Goal: Information Seeking & Learning: Learn about a topic

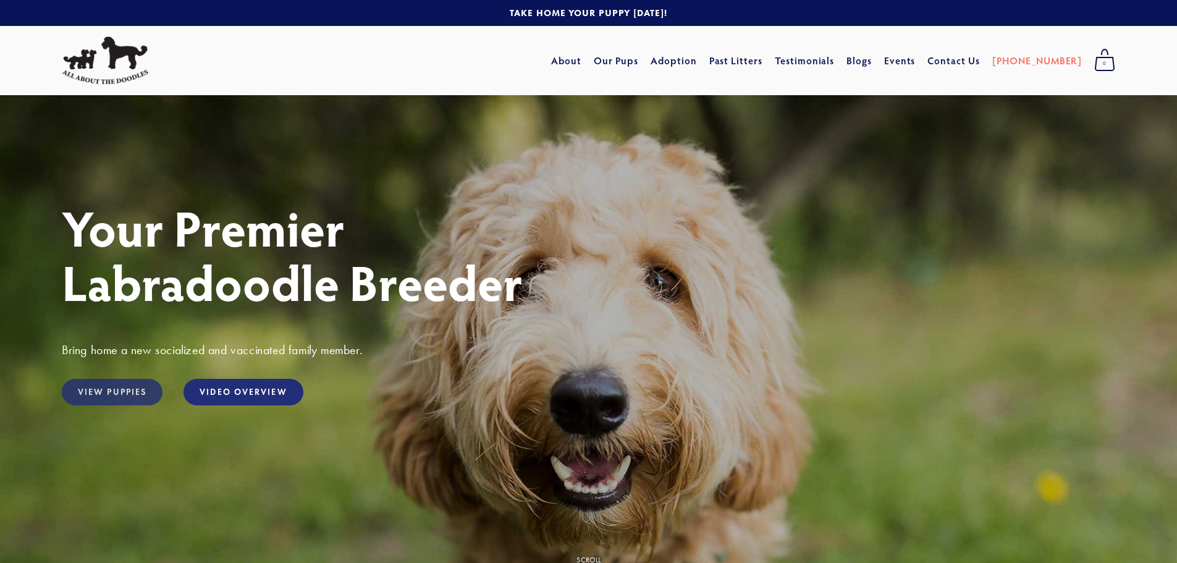
click at [105, 392] on link "View Puppies" at bounding box center [112, 392] width 101 height 27
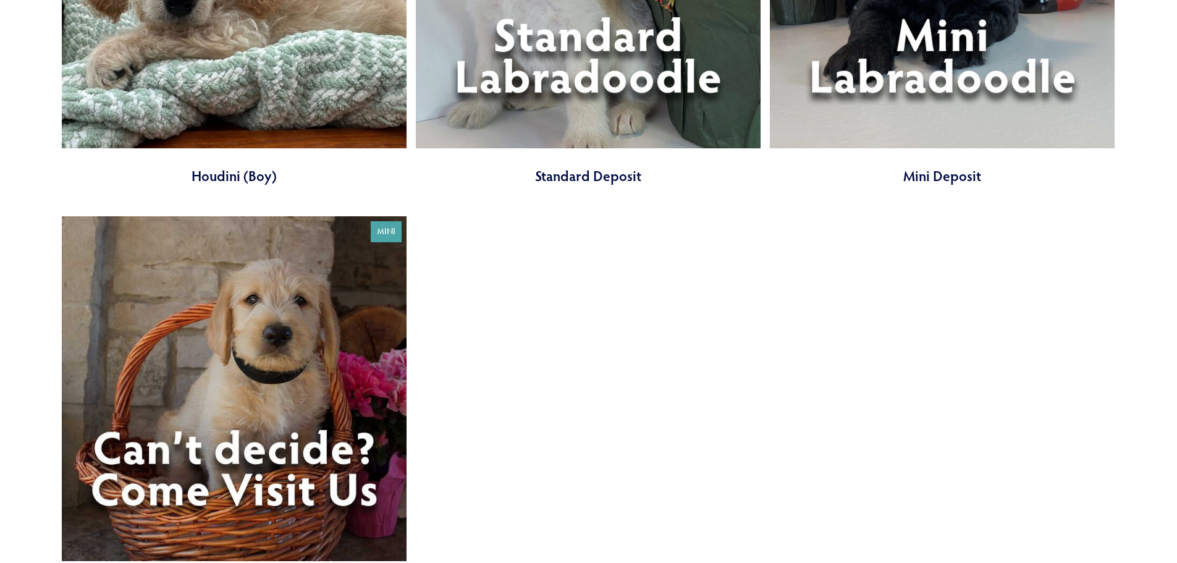
scroll to position [1606, 0]
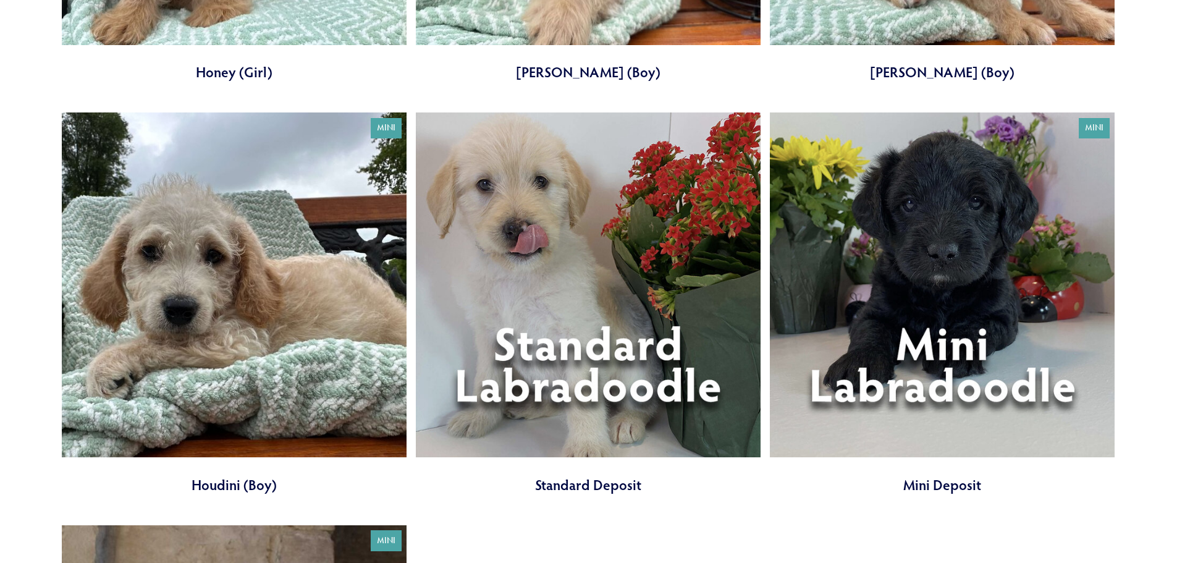
click at [928, 286] on link at bounding box center [942, 303] width 345 height 382
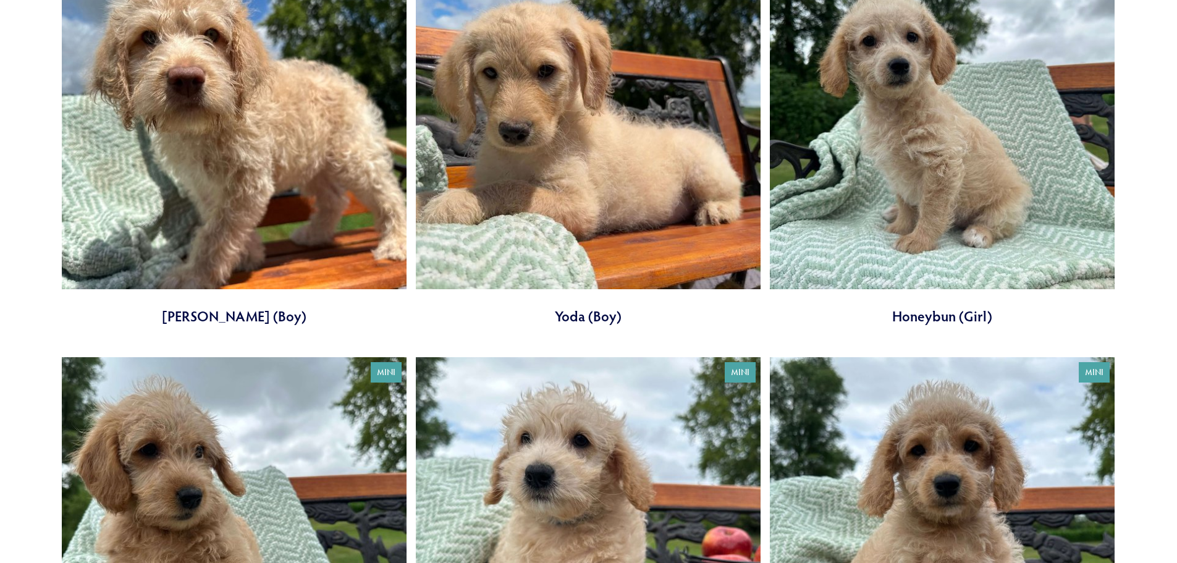
scroll to position [926, 0]
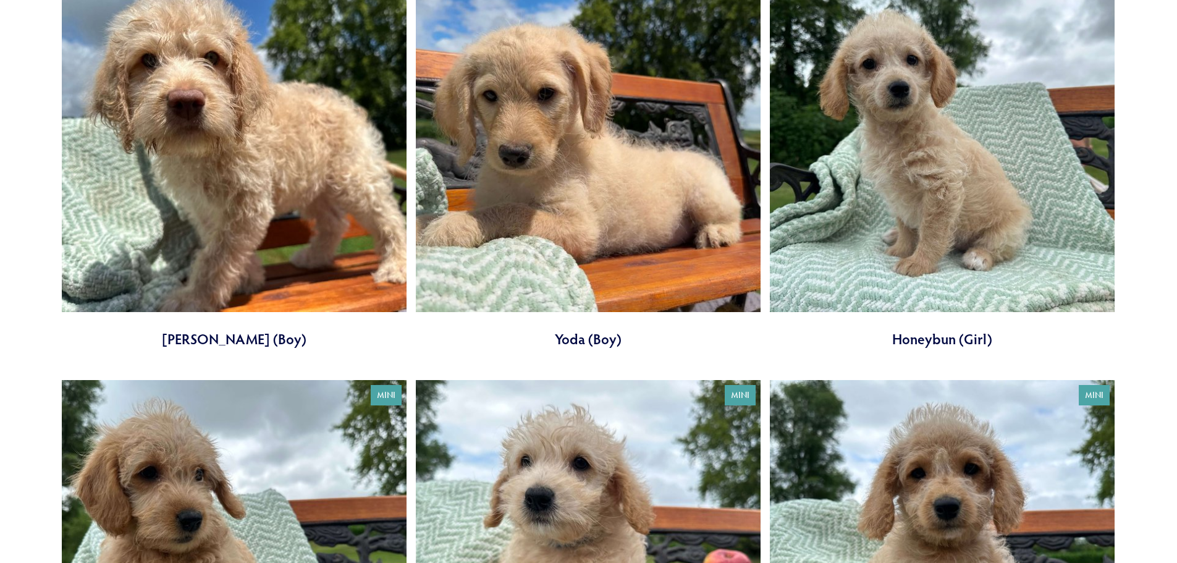
click at [933, 268] on link at bounding box center [942, 158] width 345 height 382
click at [569, 278] on link at bounding box center [588, 158] width 345 height 382
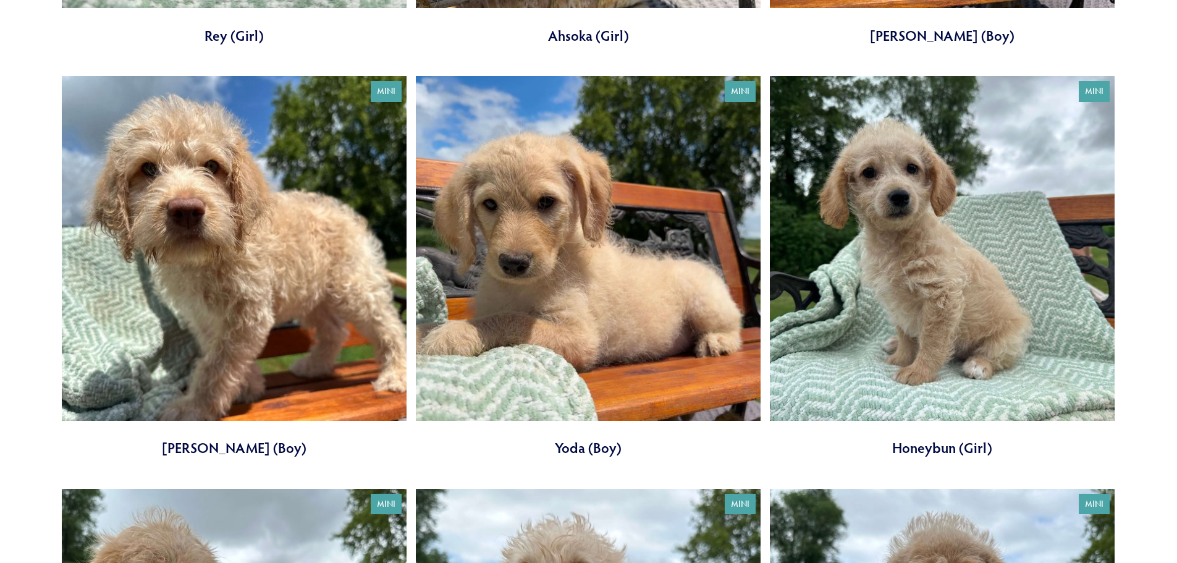
scroll to position [803, 0]
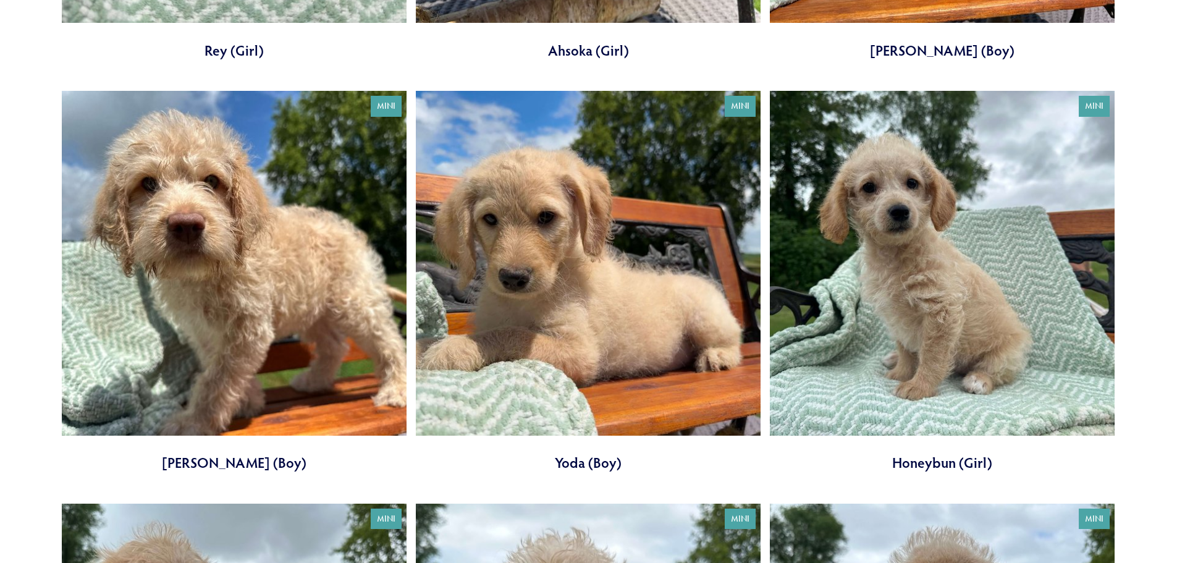
click at [252, 262] on link at bounding box center [234, 282] width 345 height 382
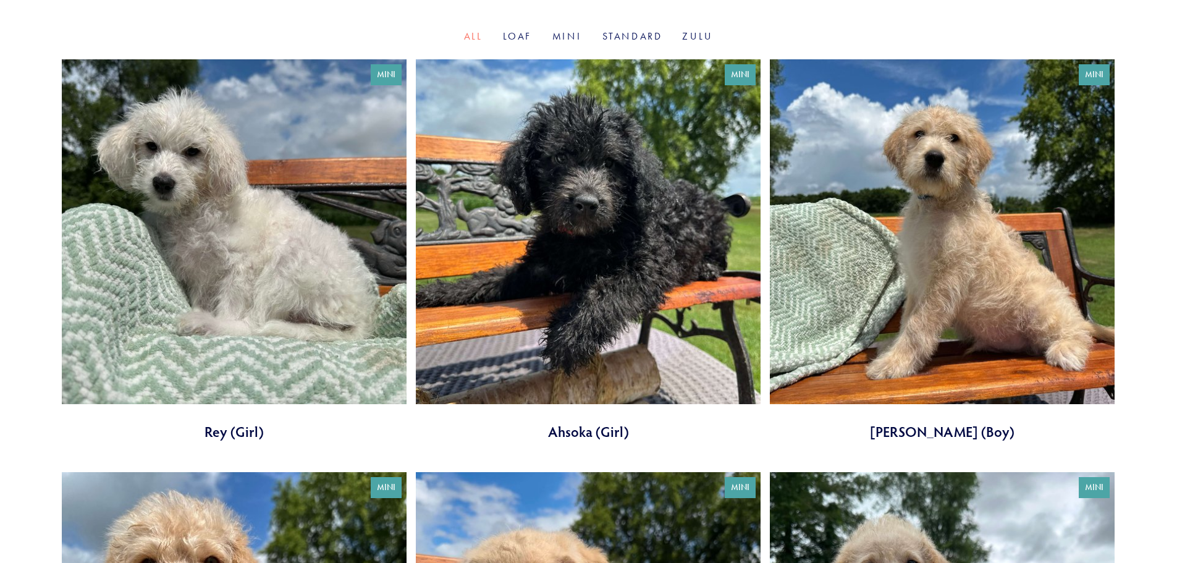
scroll to position [371, 0]
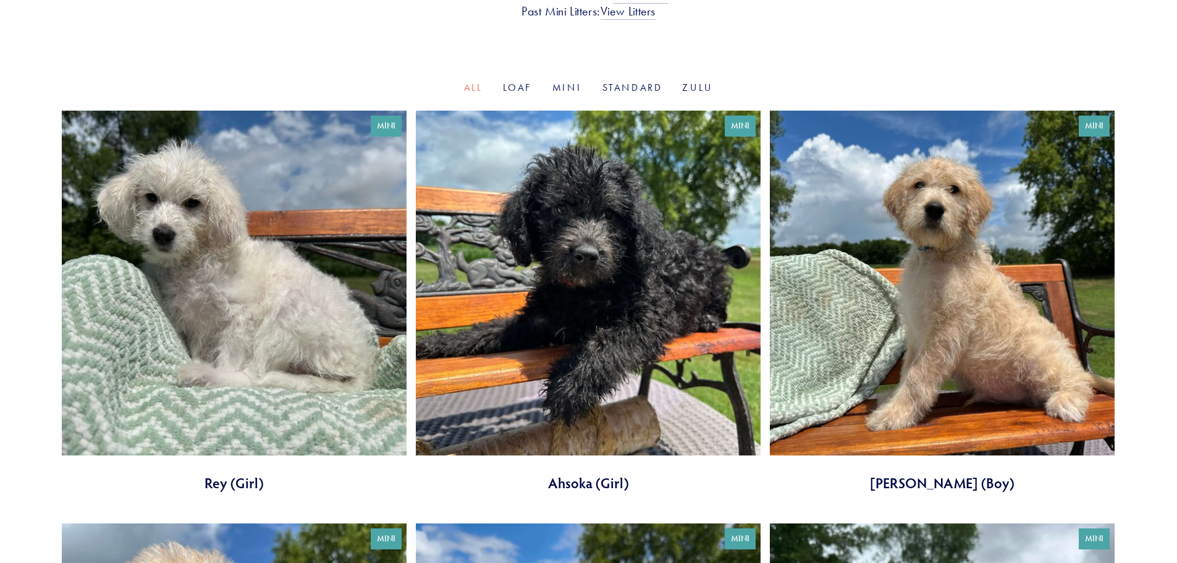
click at [600, 290] on link at bounding box center [588, 302] width 345 height 382
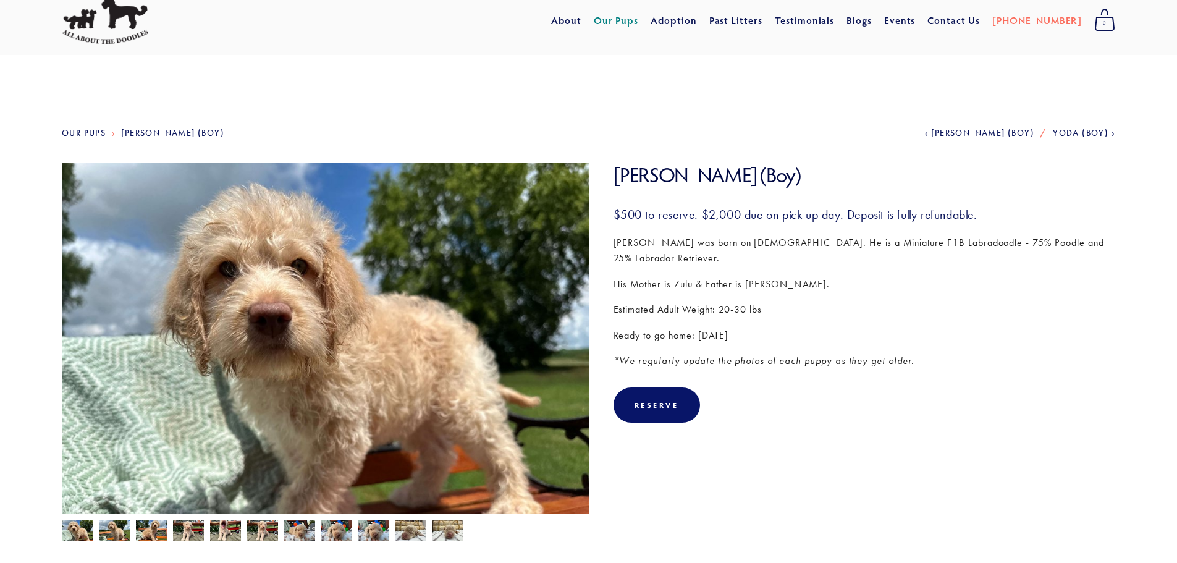
scroll to position [62, 0]
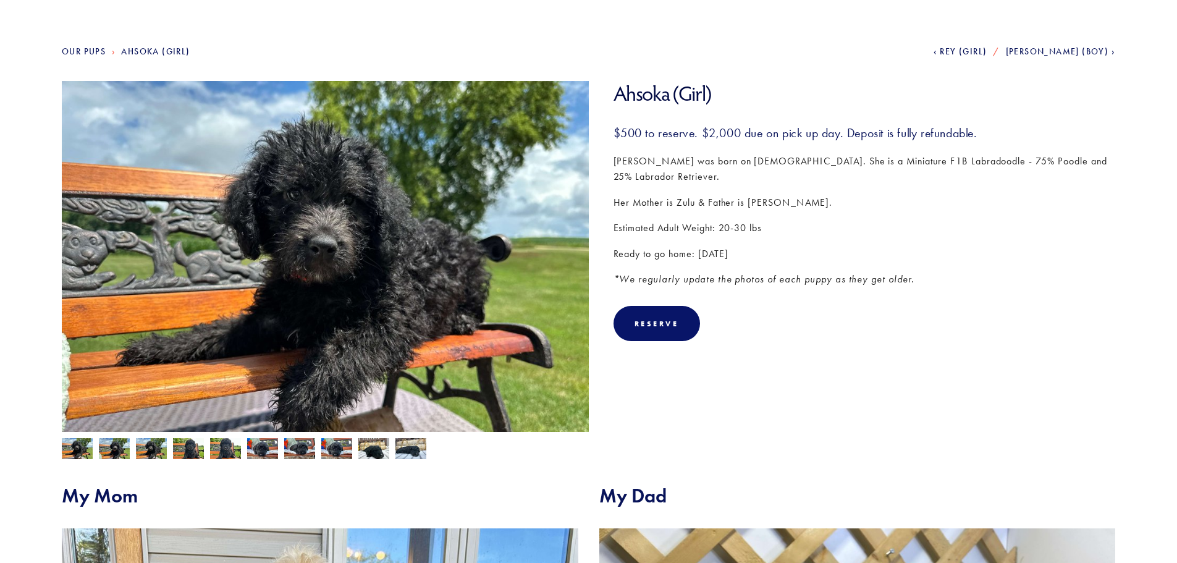
scroll to position [124, 0]
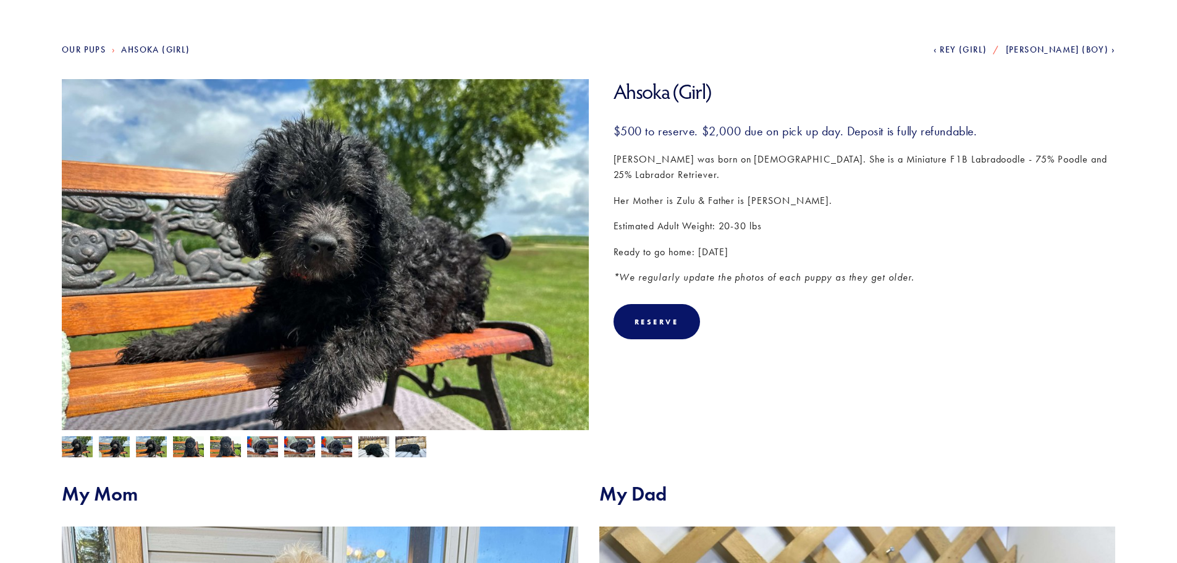
click at [120, 445] on img at bounding box center [114, 447] width 31 height 23
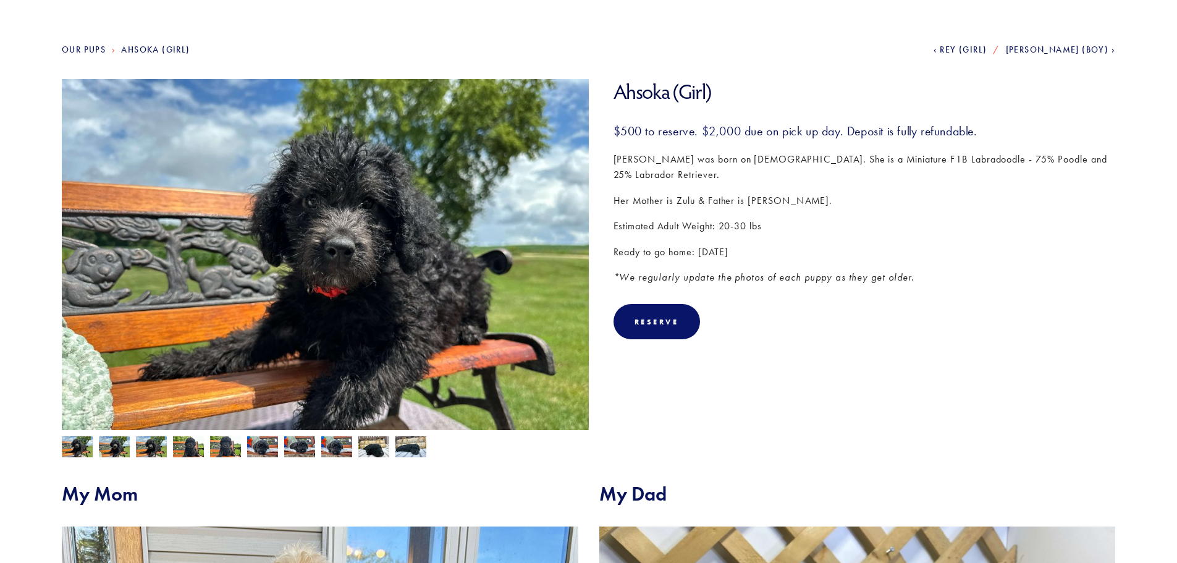
click at [150, 446] on img at bounding box center [151, 447] width 31 height 23
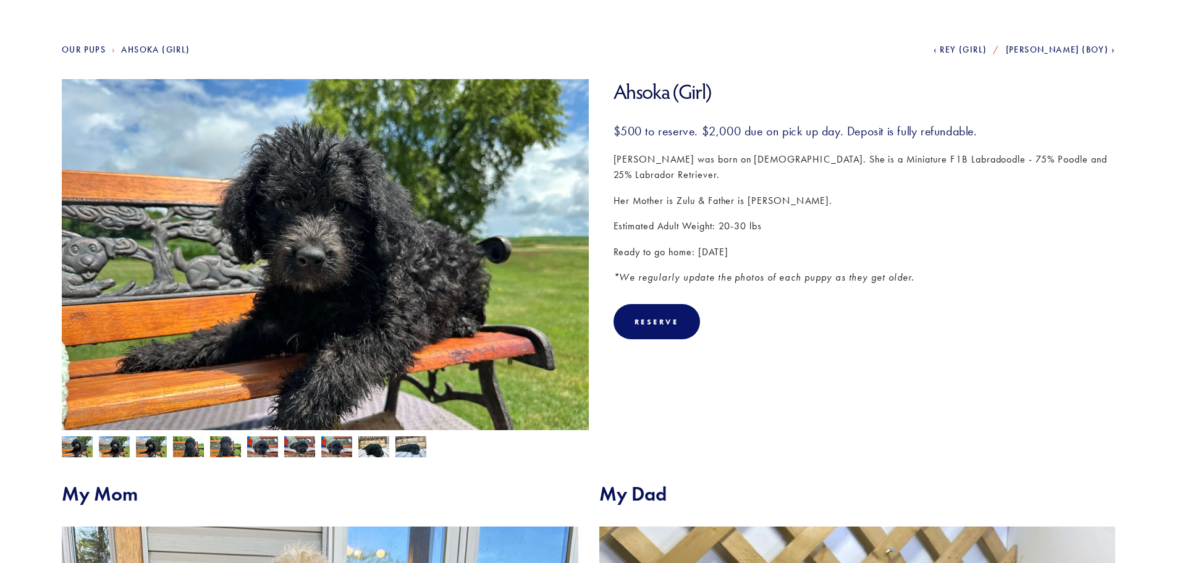
click at [172, 444] on div at bounding box center [322, 443] width 533 height 27
click at [196, 446] on img at bounding box center [188, 447] width 31 height 23
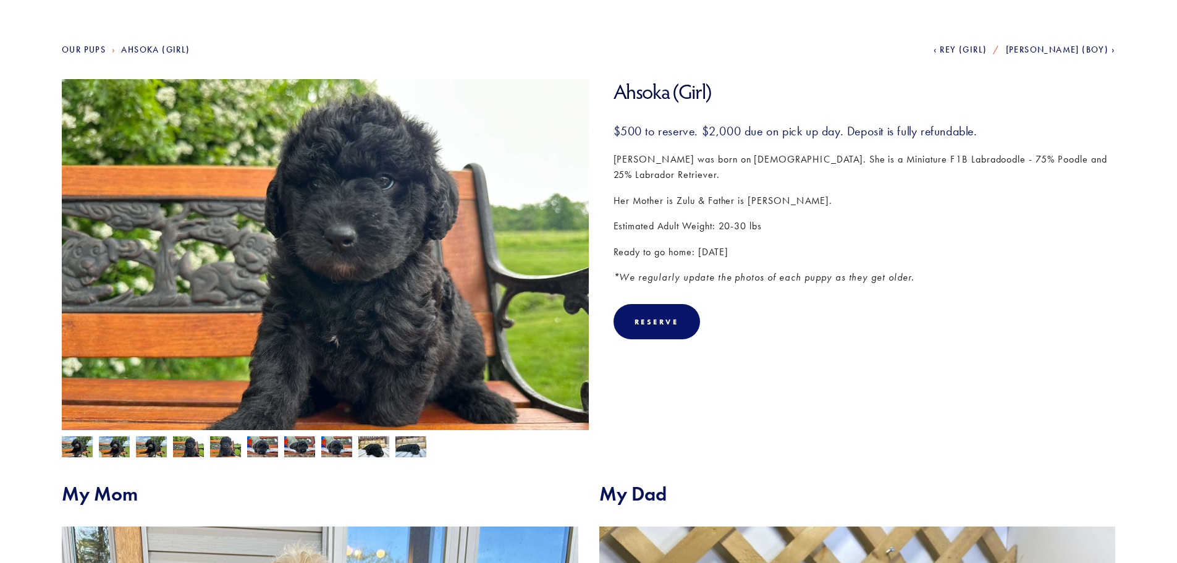
click at [215, 447] on img at bounding box center [225, 447] width 31 height 23
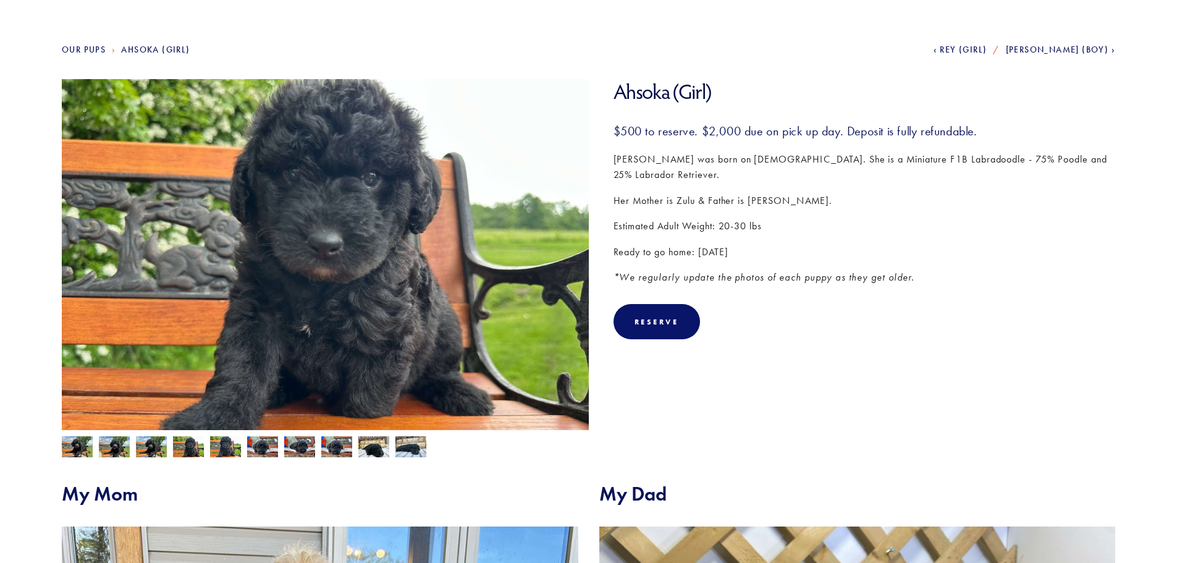
click at [257, 446] on img at bounding box center [262, 446] width 31 height 23
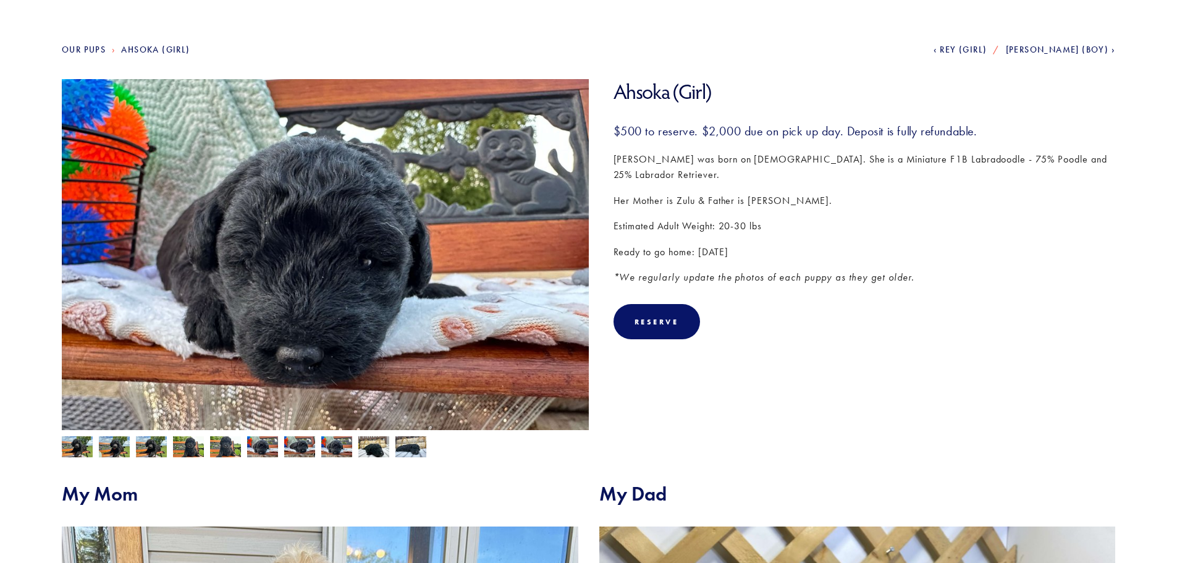
click at [296, 443] on img at bounding box center [299, 446] width 31 height 23
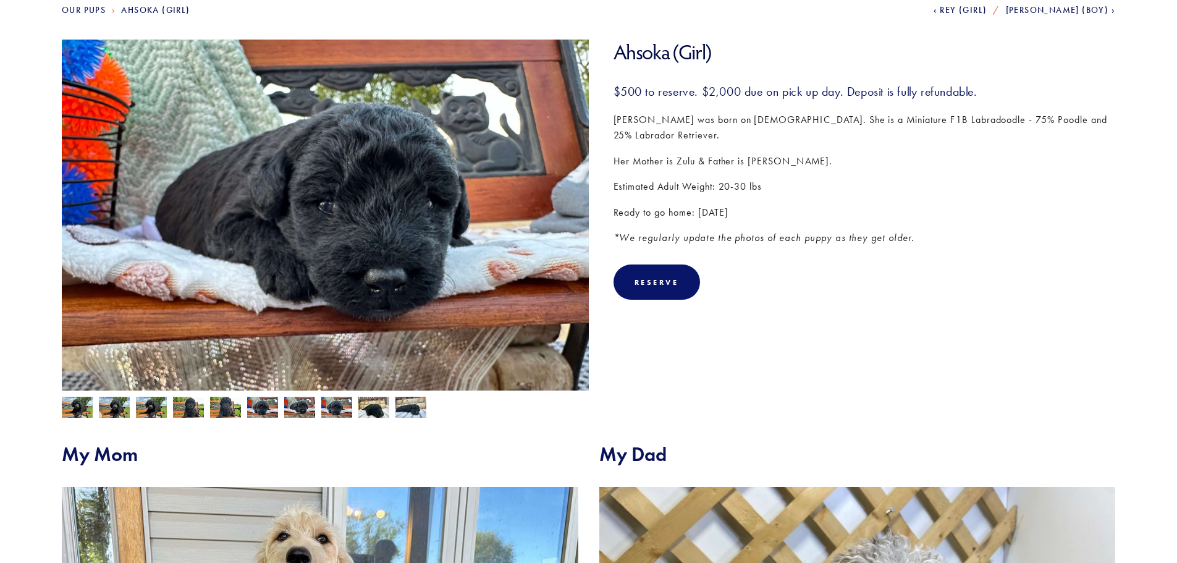
scroll to position [45, 0]
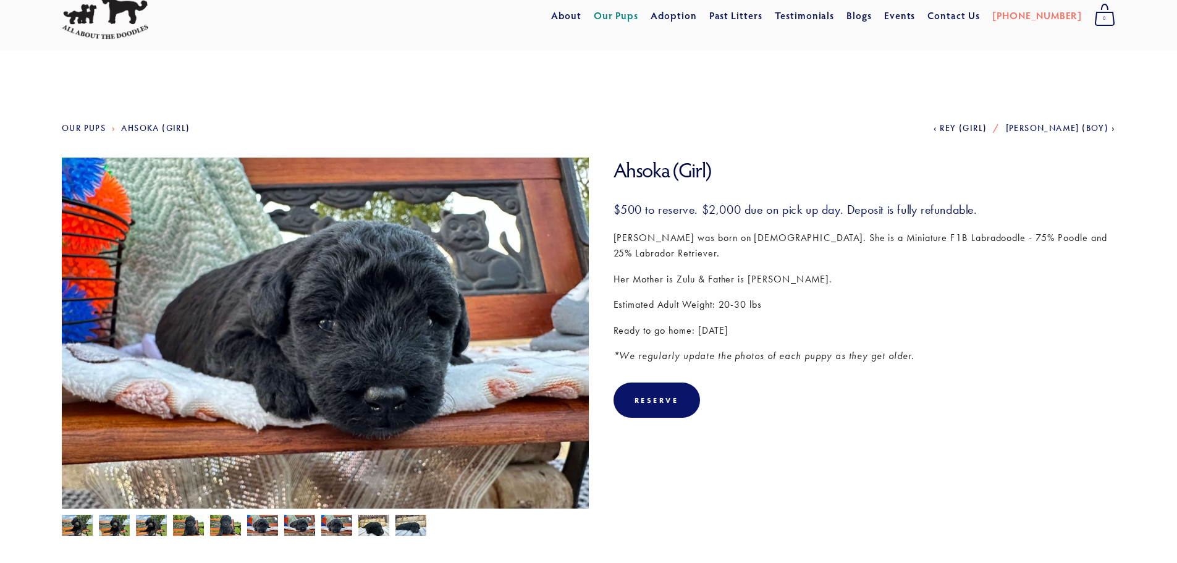
click at [368, 519] on img at bounding box center [373, 524] width 31 height 23
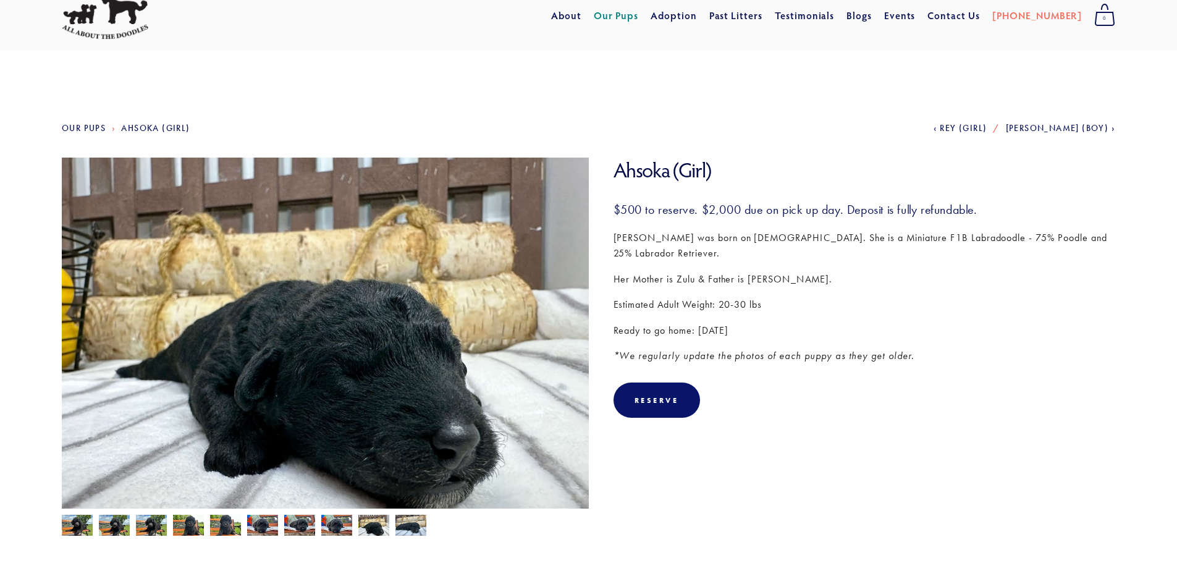
click at [405, 526] on img at bounding box center [410, 524] width 31 height 23
